Goal: Task Accomplishment & Management: Manage account settings

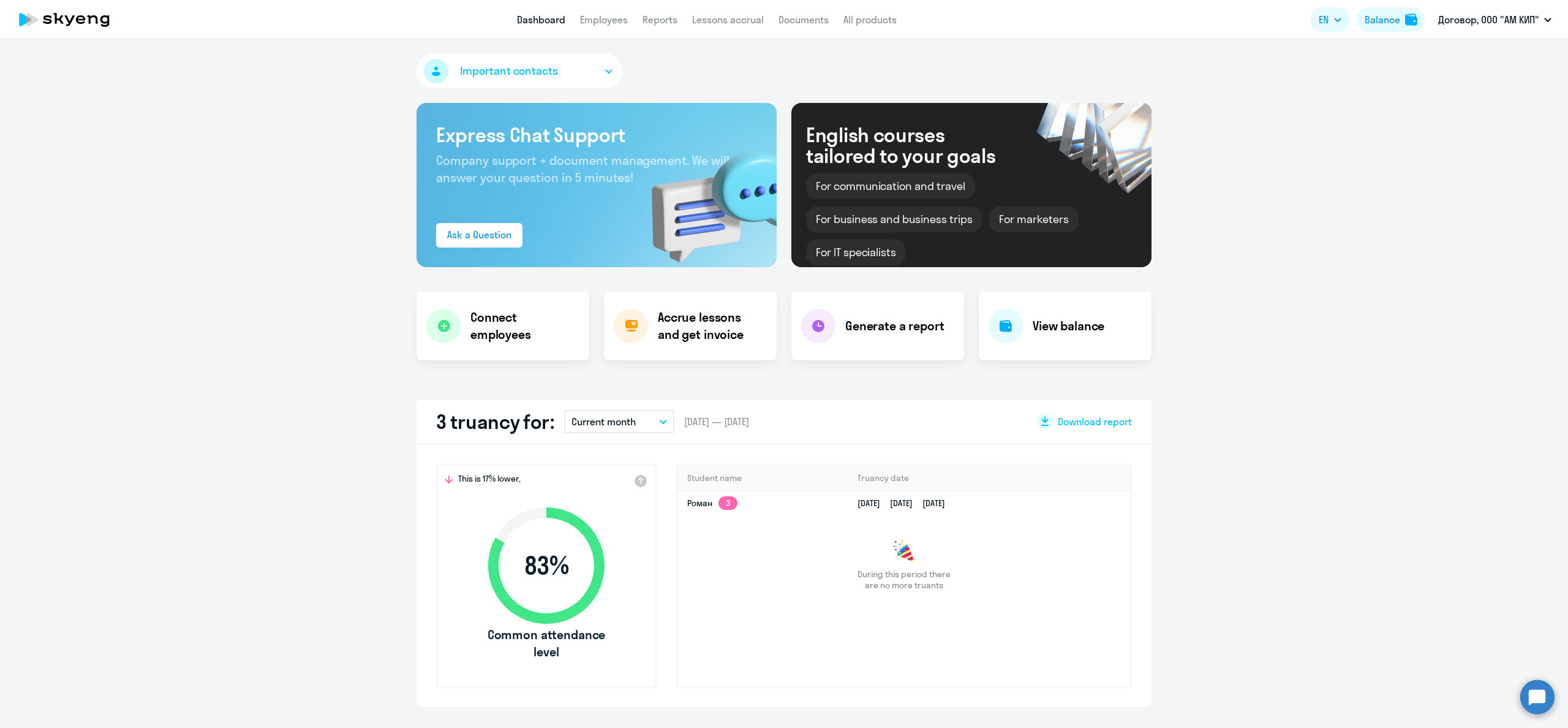
select select "30"
click at [1391, 17] on div "Balance" at bounding box center [1382, 20] width 36 height 15
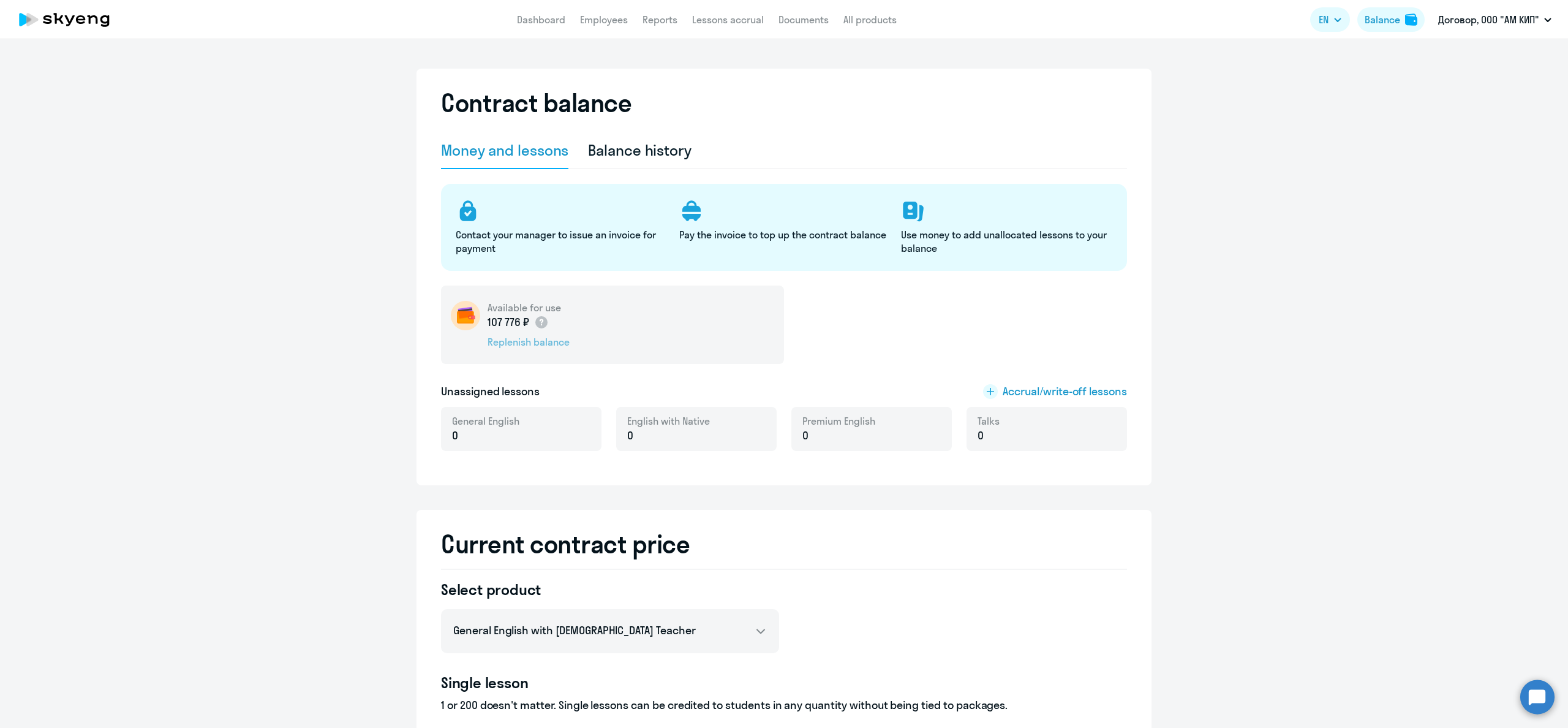
click at [533, 336] on div "Replenish balance" at bounding box center [528, 341] width 82 height 13
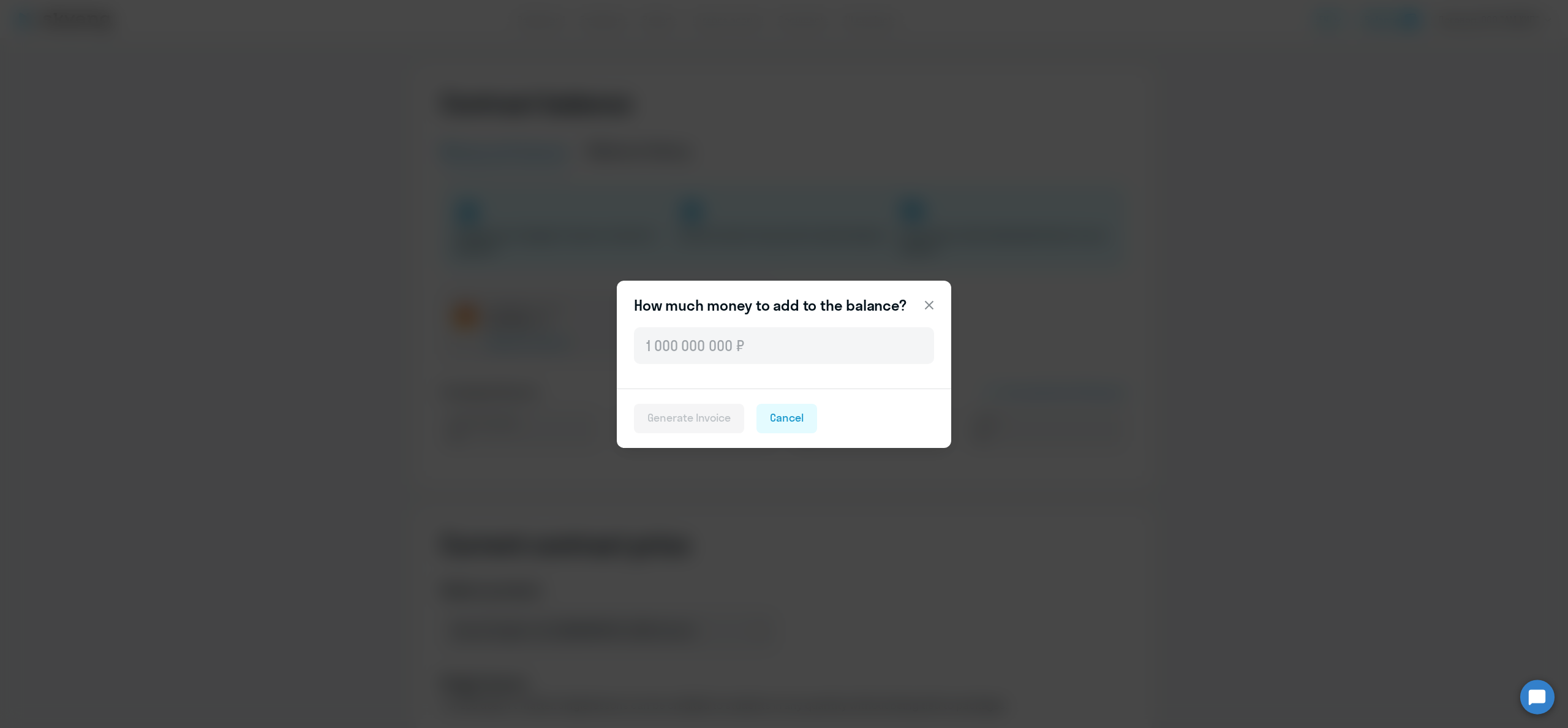
click at [931, 304] on icon at bounding box center [929, 305] width 15 height 15
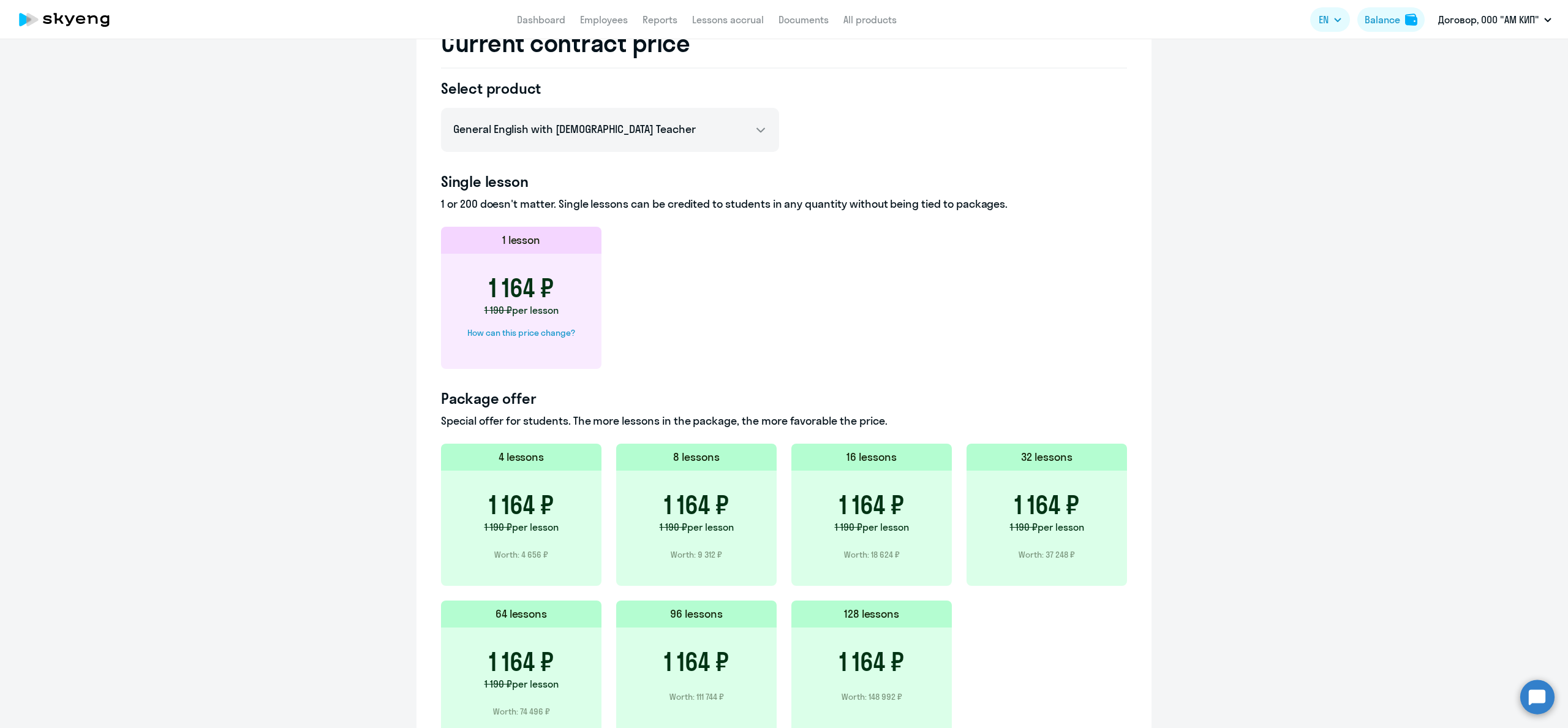
scroll to position [494, 0]
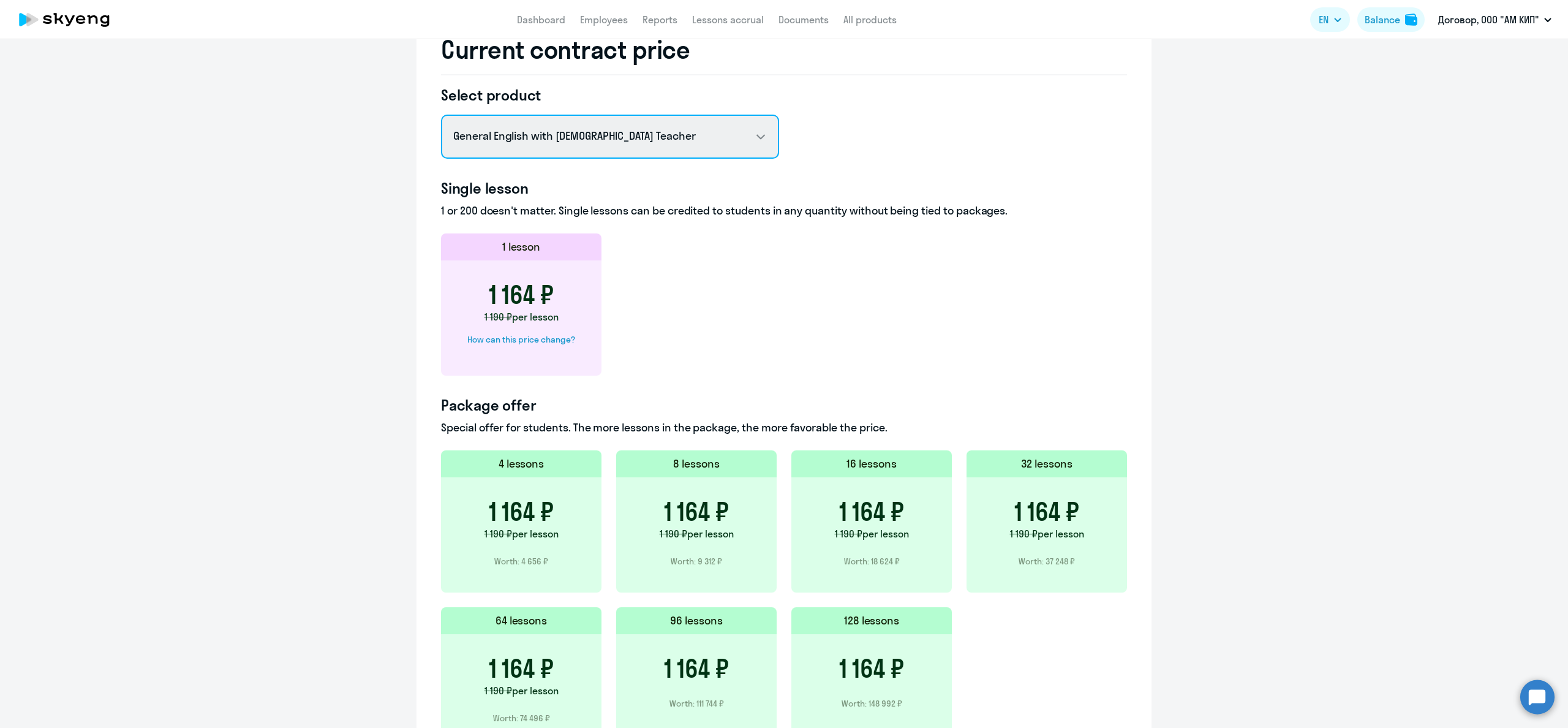
click at [752, 142] on select "General English with [DEMOGRAPHIC_DATA] Teacher General English with Native Tea…" at bounding box center [610, 136] width 338 height 44
select select "english_adult_not_native_speaker_premium"
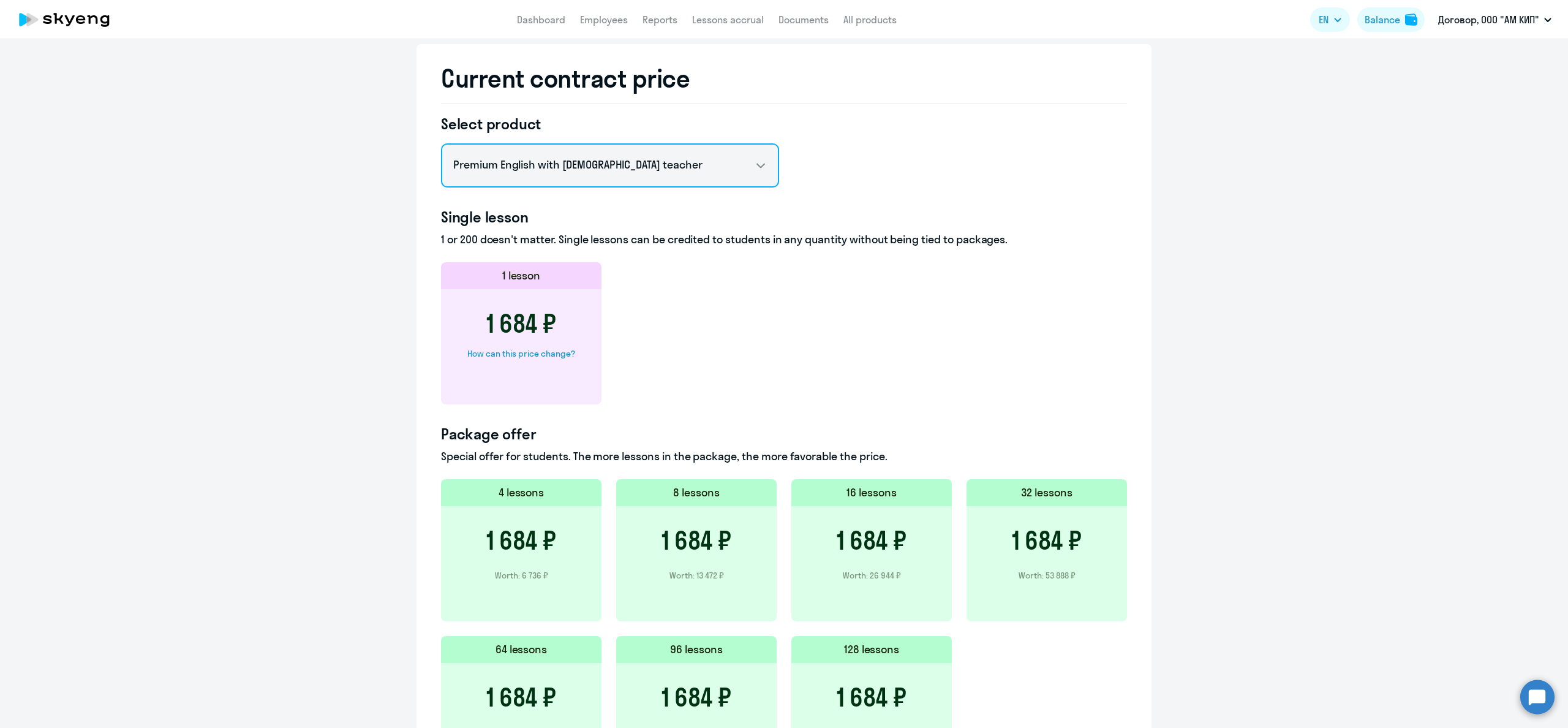
scroll to position [592, 0]
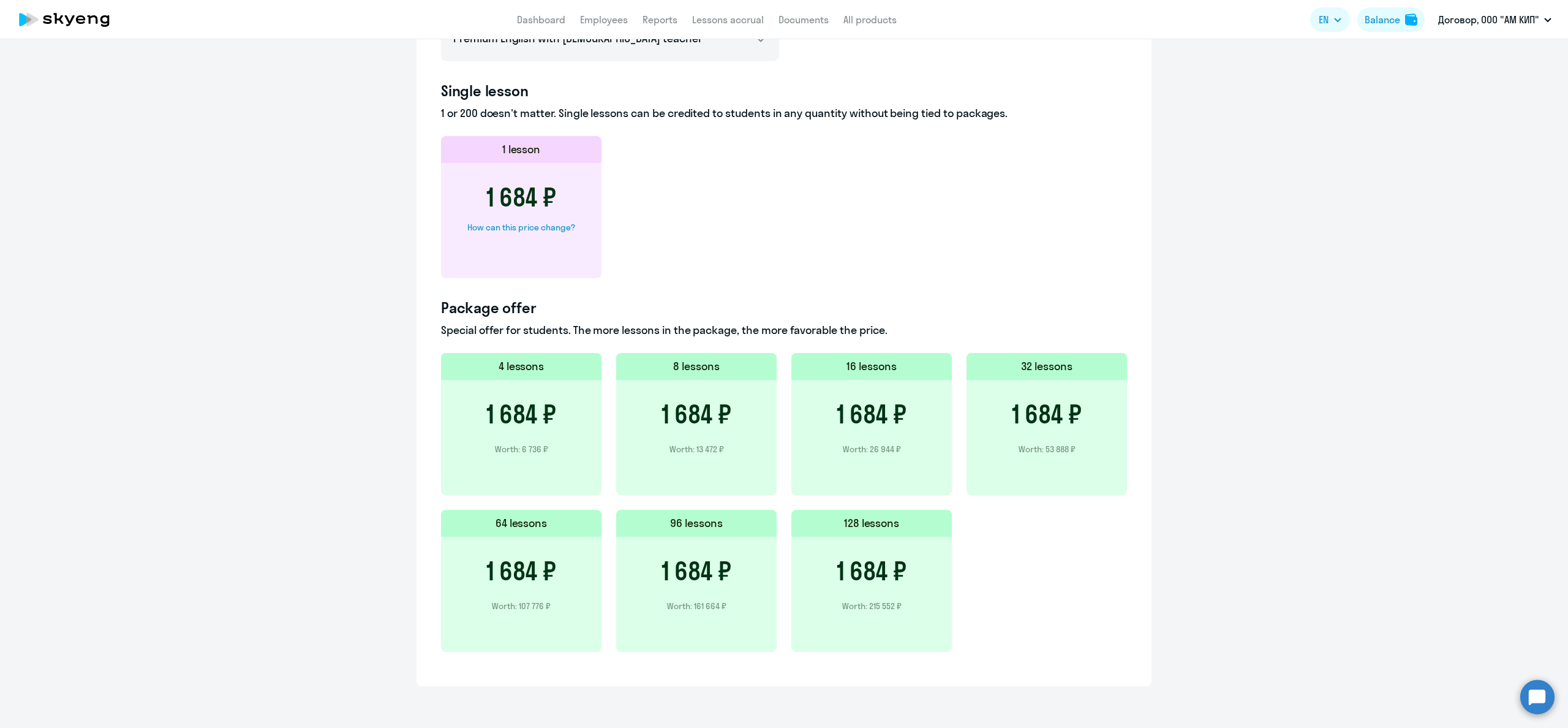
click at [537, 606] on p "Worth: 107 776 ₽" at bounding box center [522, 606] width 59 height 11
click at [527, 574] on h3 "1 684 ₽" at bounding box center [522, 571] width 70 height 29
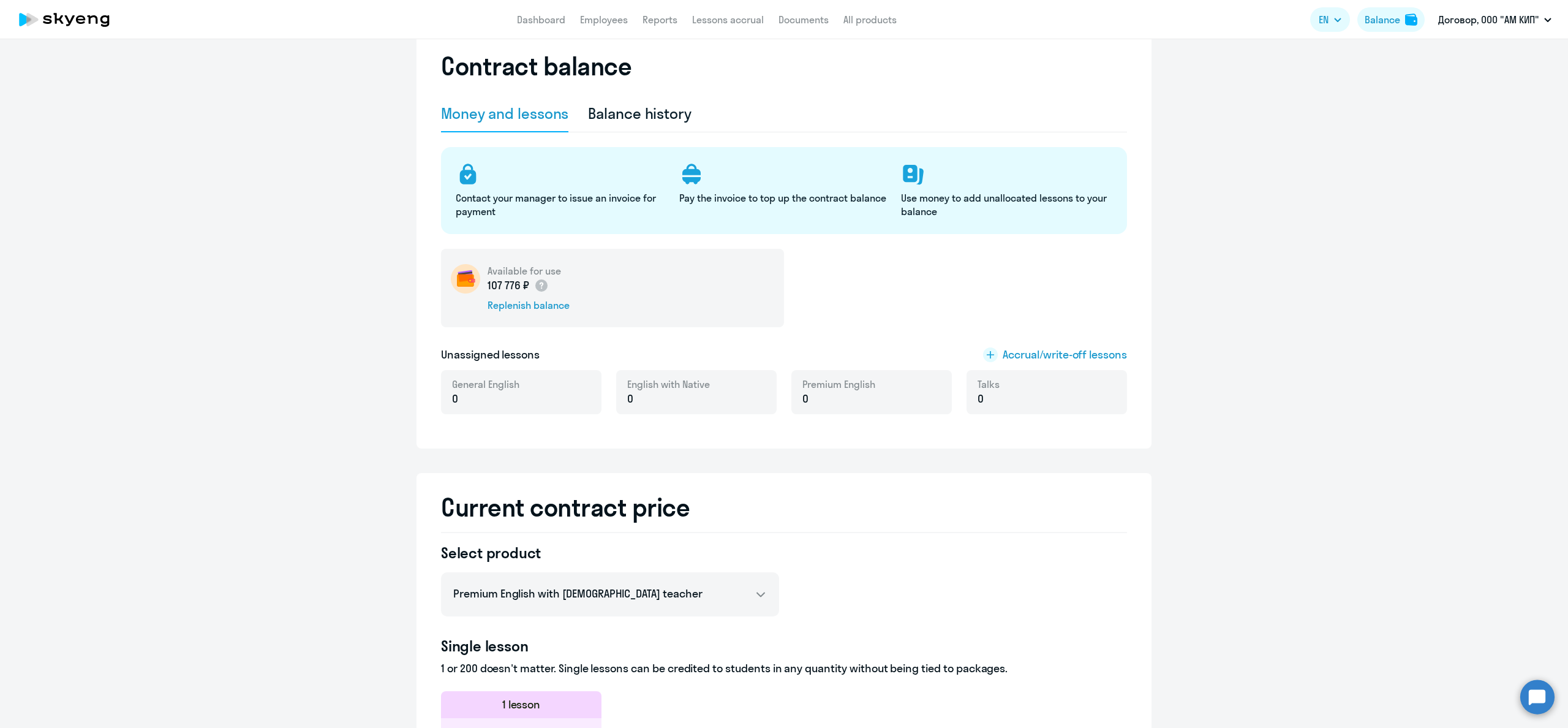
scroll to position [0, 0]
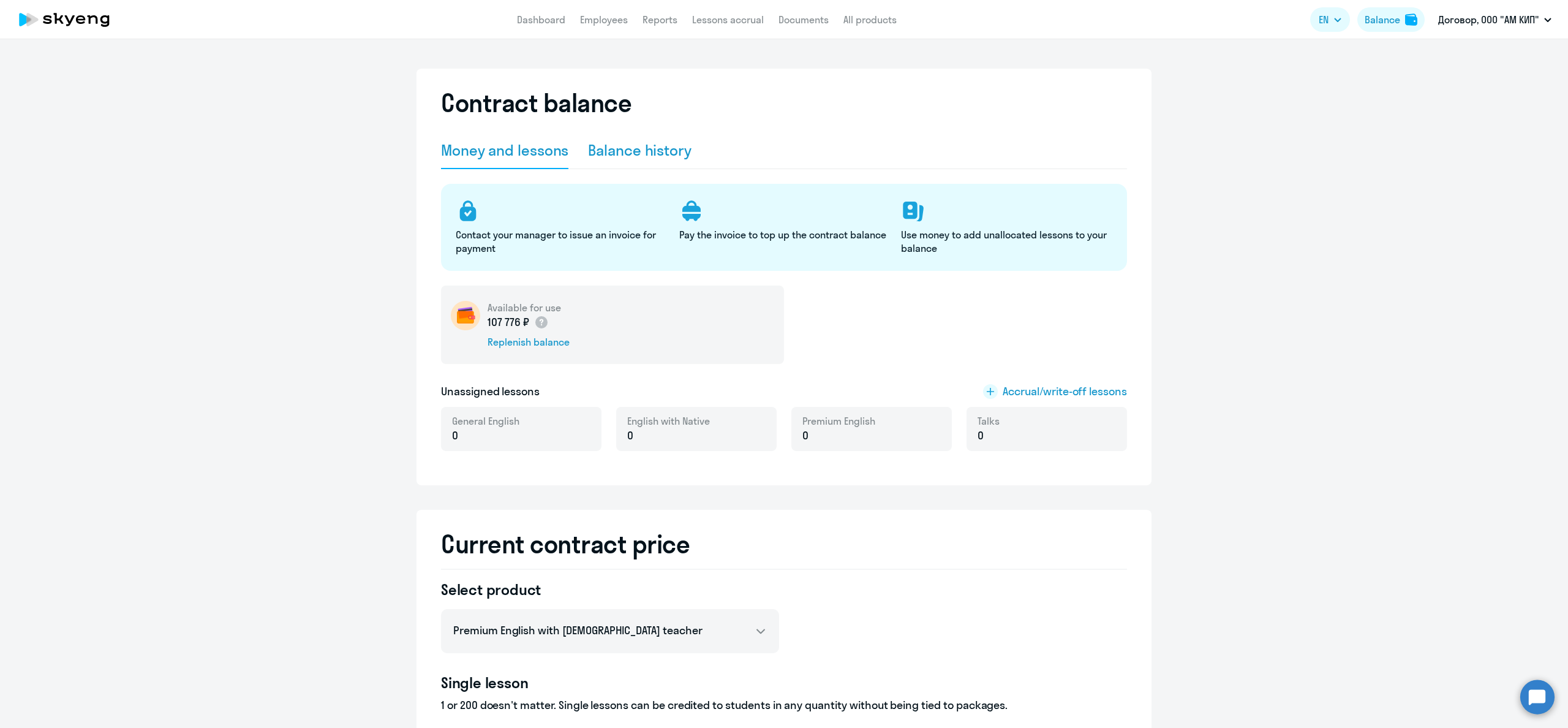
click at [629, 152] on div "Balance history" at bounding box center [640, 150] width 103 height 20
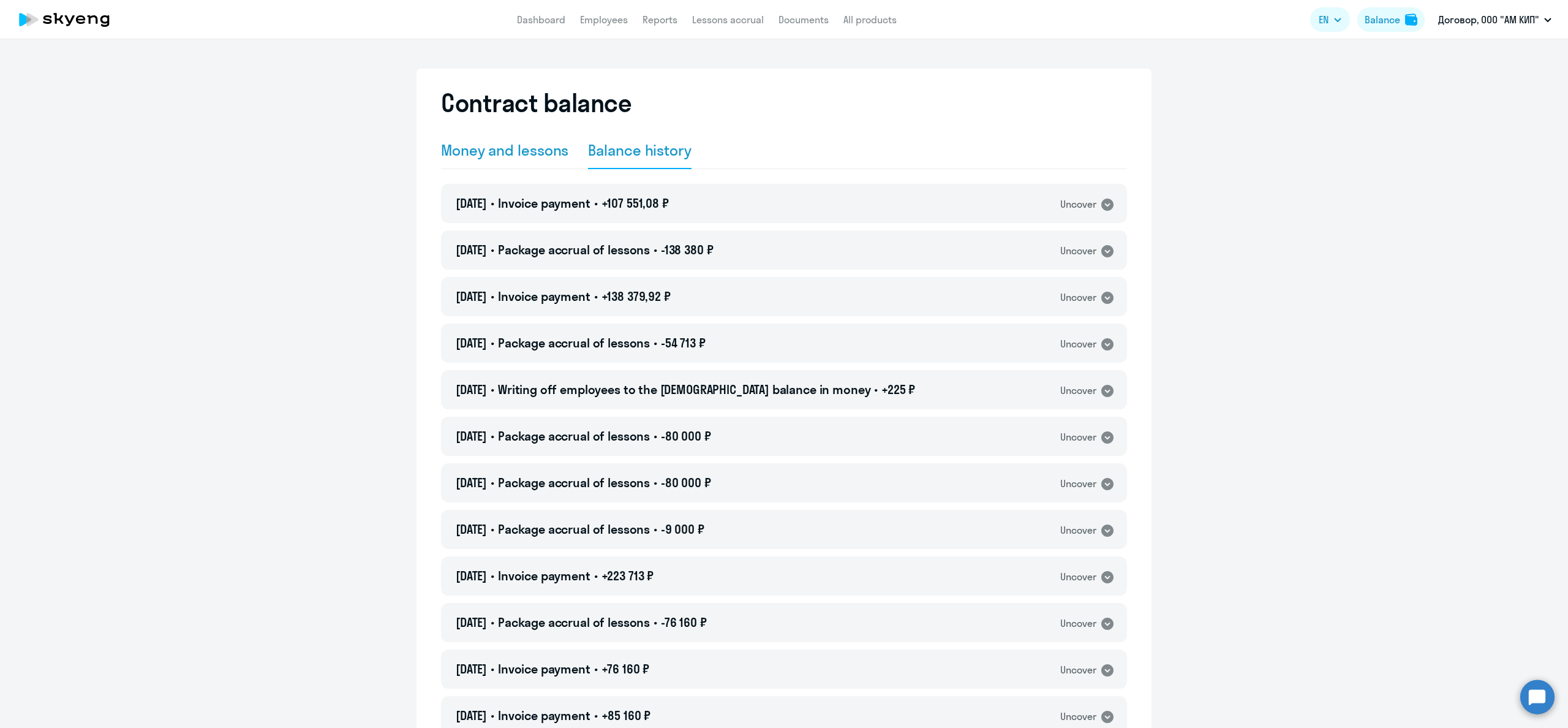
click at [531, 157] on div "Money and lessons" at bounding box center [505, 150] width 127 height 20
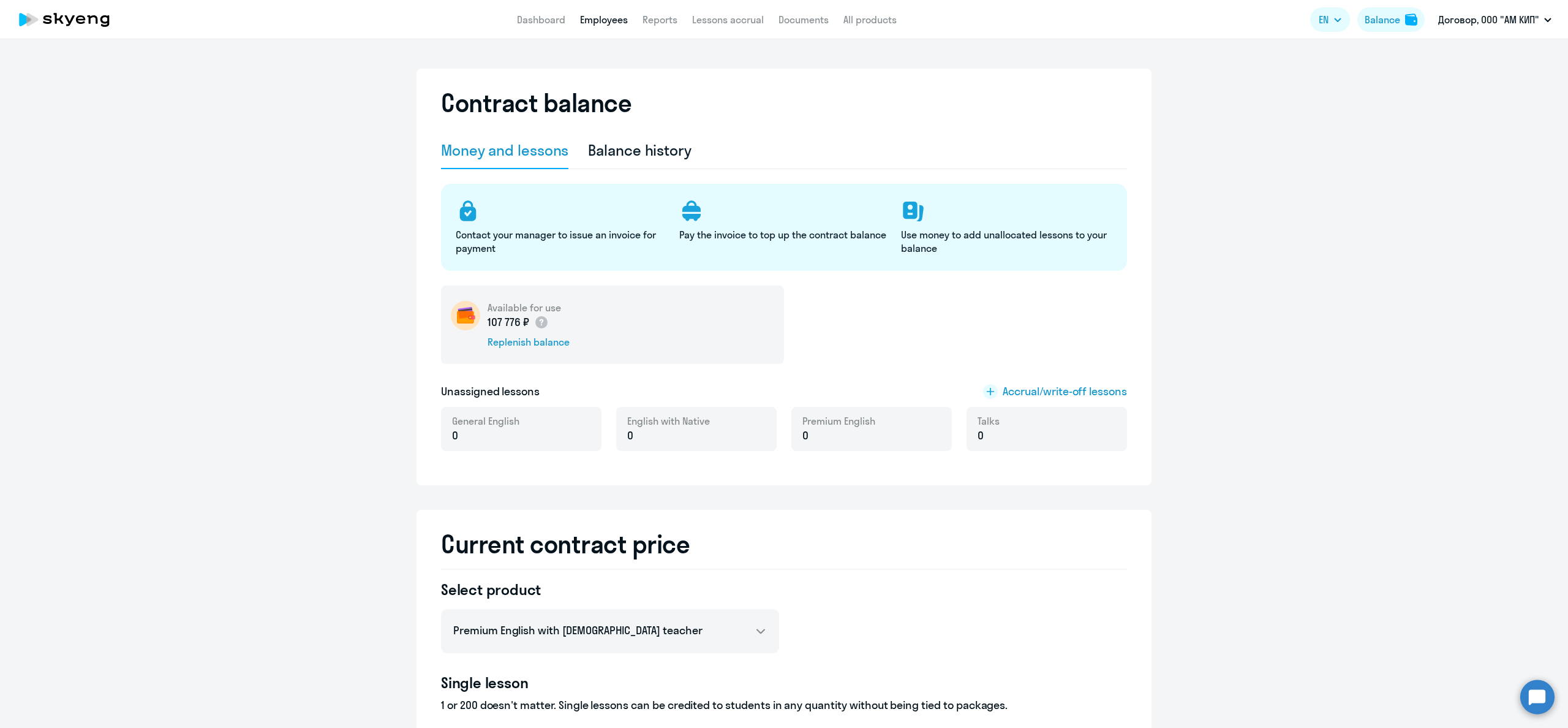
click at [608, 17] on link "Employees" at bounding box center [604, 20] width 48 height 13
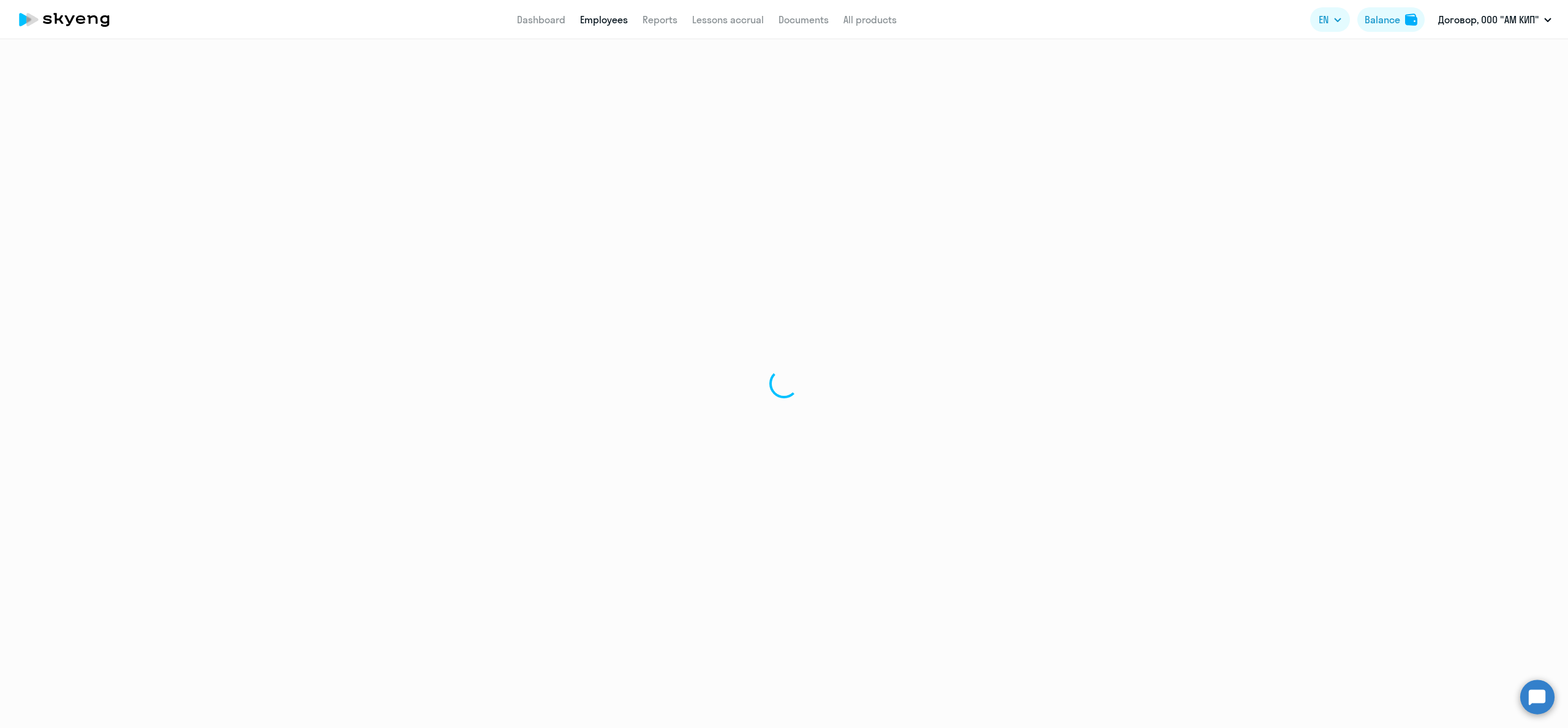
select select "30"
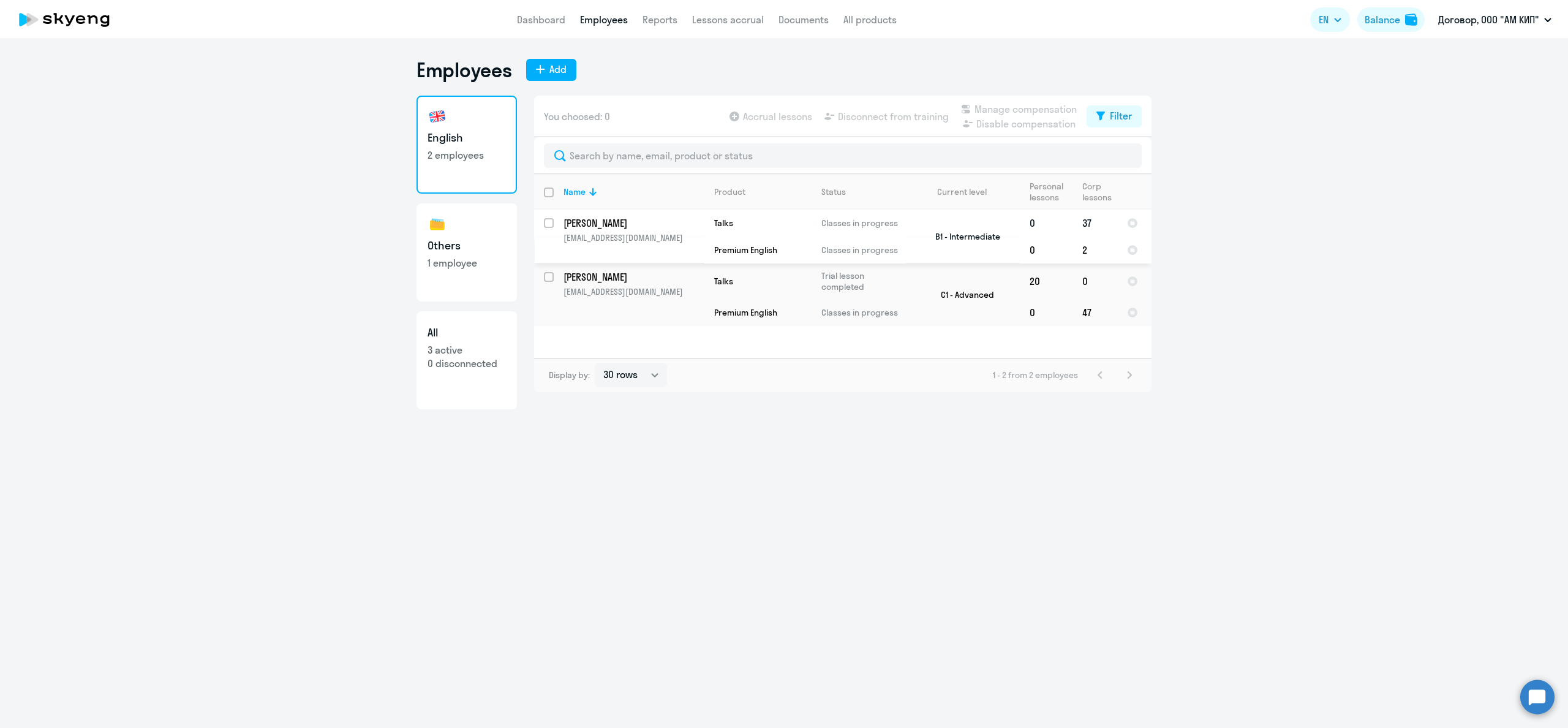
click at [552, 220] on input "select row 30981971" at bounding box center [556, 230] width 24 height 24
checkbox input "true"
click at [1339, 25] on button "EN" at bounding box center [1330, 20] width 40 height 24
click at [1269, 92] on li "Русский" at bounding box center [1262, 85] width 176 height 31
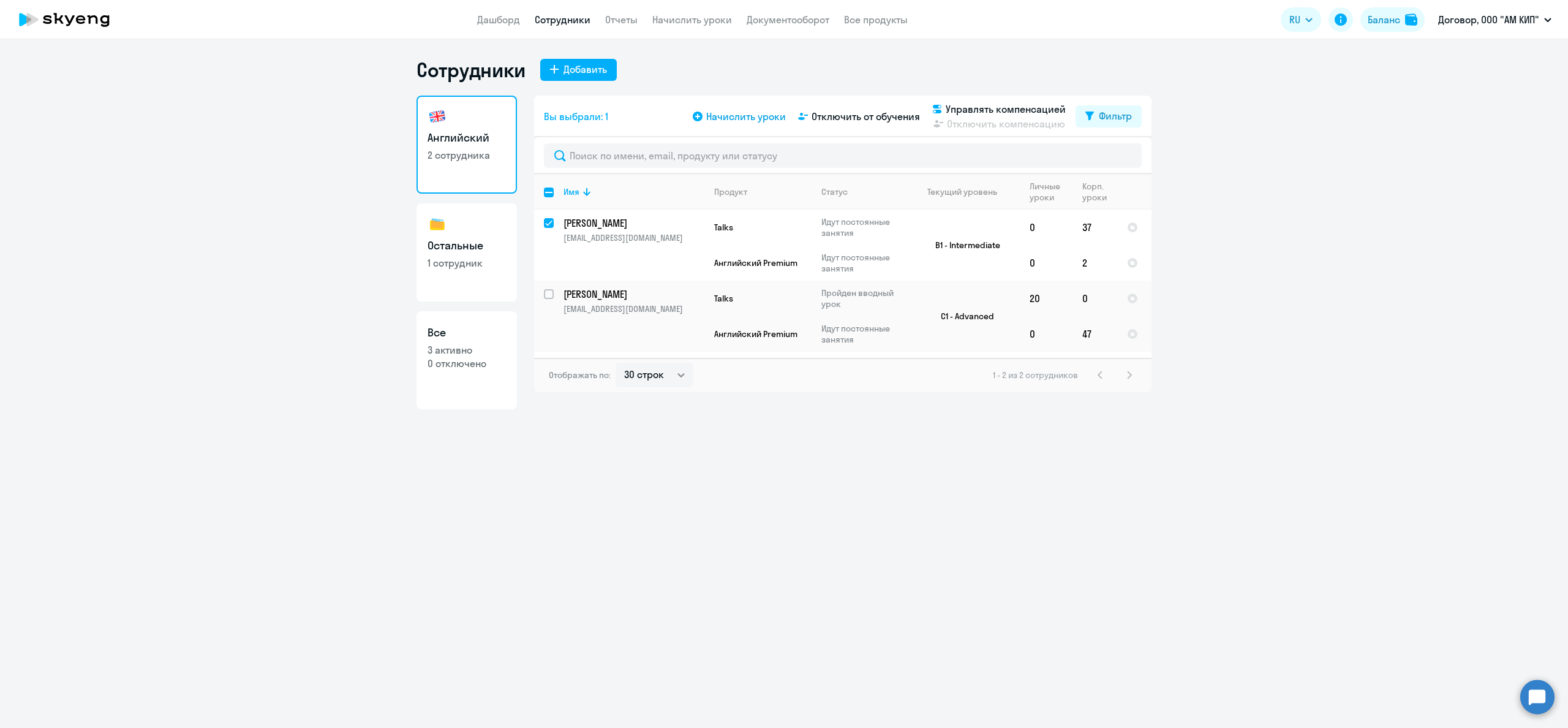
click at [699, 115] on icon at bounding box center [698, 116] width 10 height 10
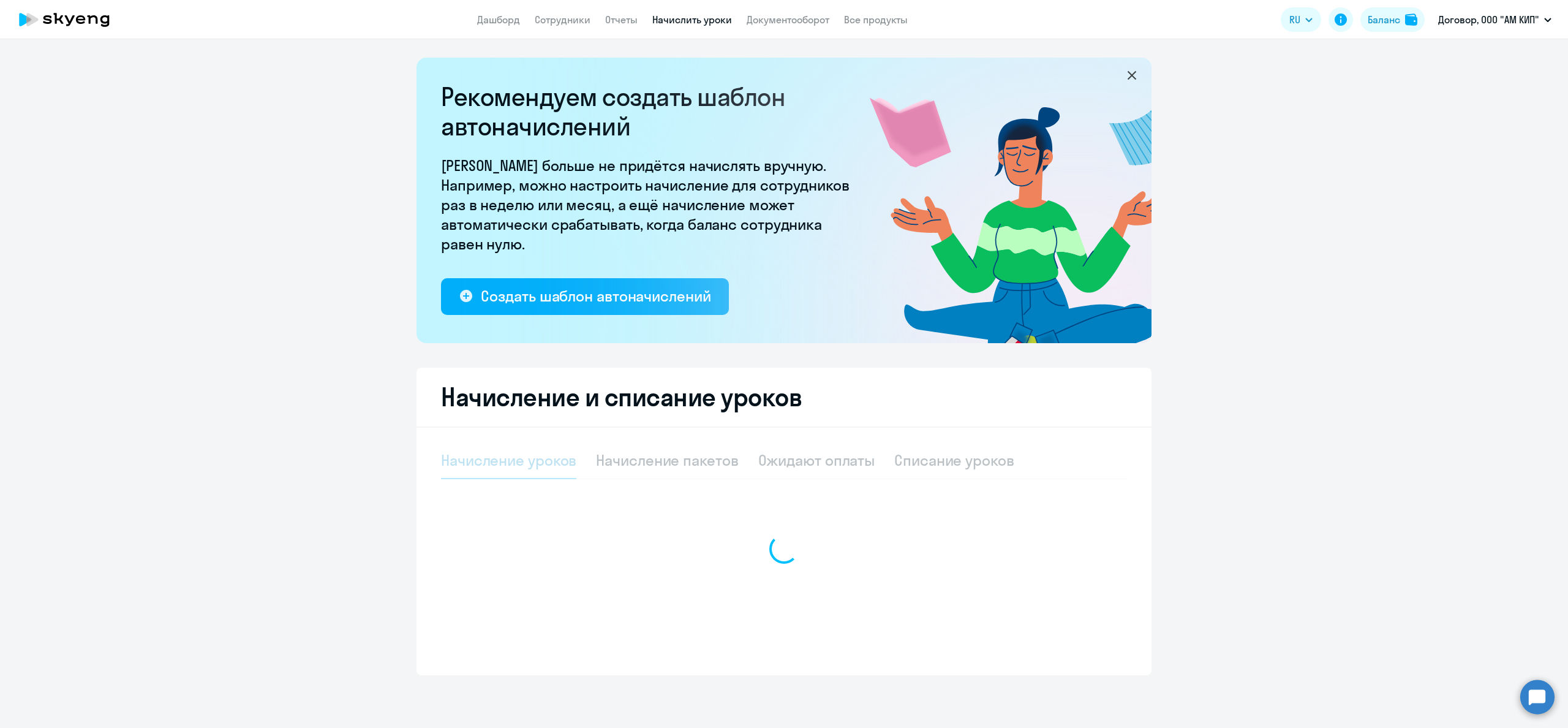
select select "10"
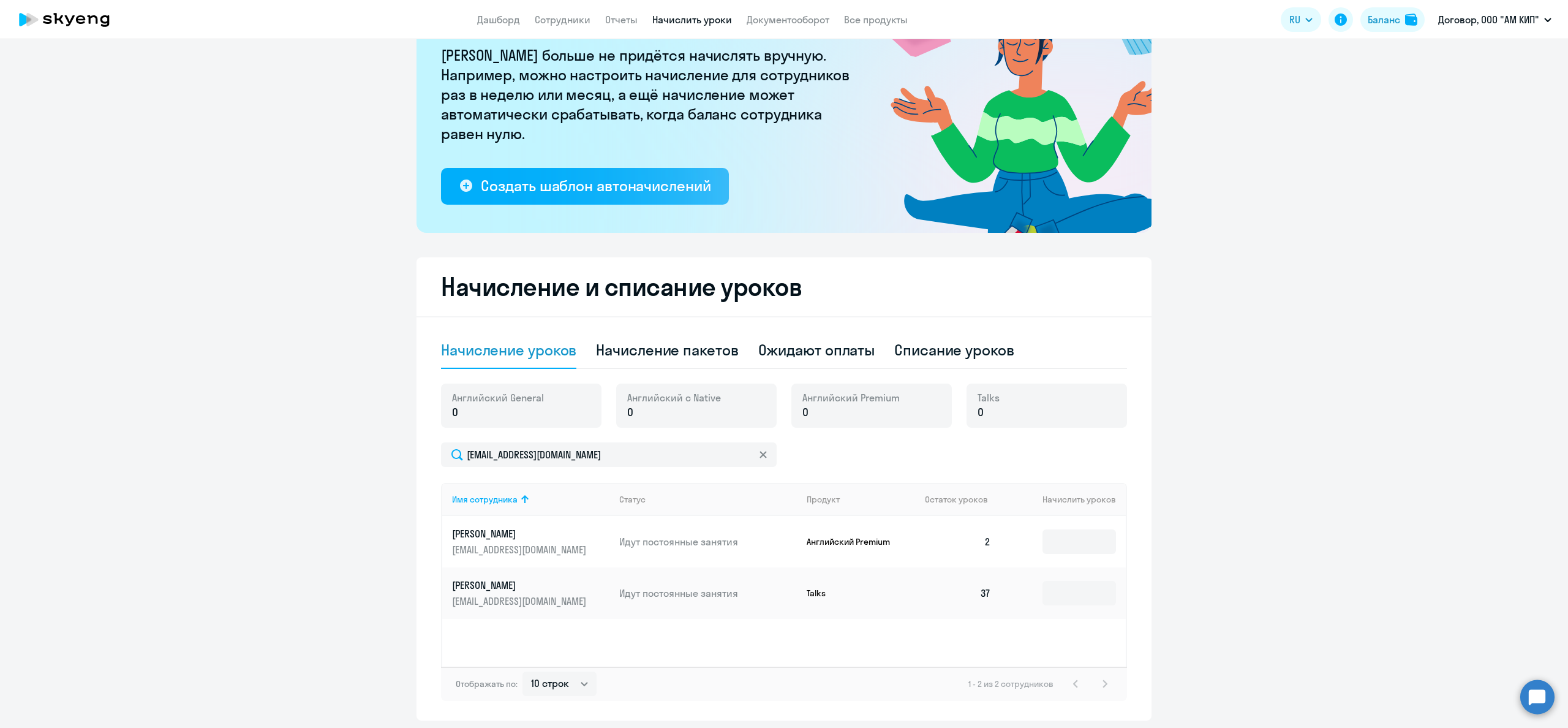
scroll to position [152, 0]
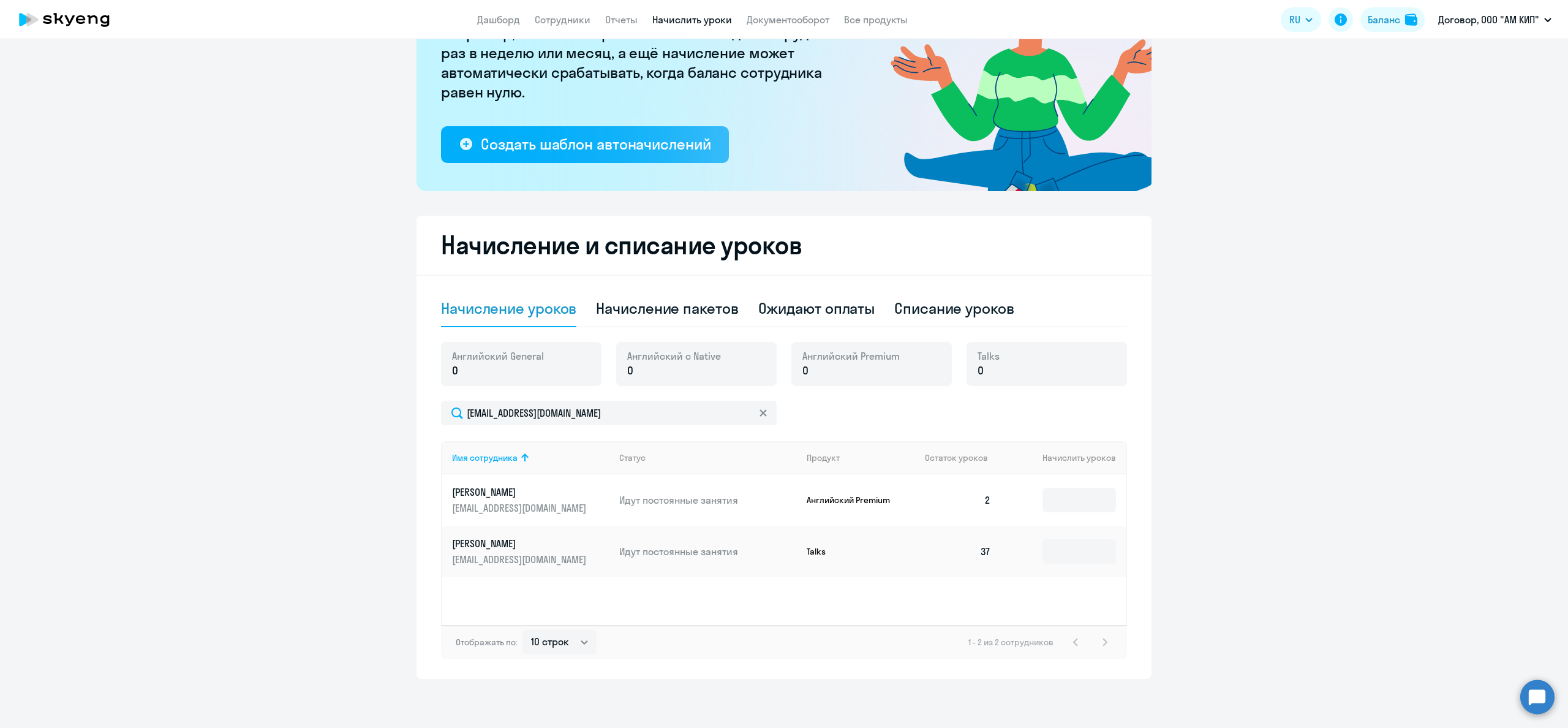
click at [727, 360] on div "Английский с Native 0" at bounding box center [696, 364] width 161 height 44
click at [709, 306] on div "Начисление пакетов" at bounding box center [667, 308] width 142 height 20
select select "10"
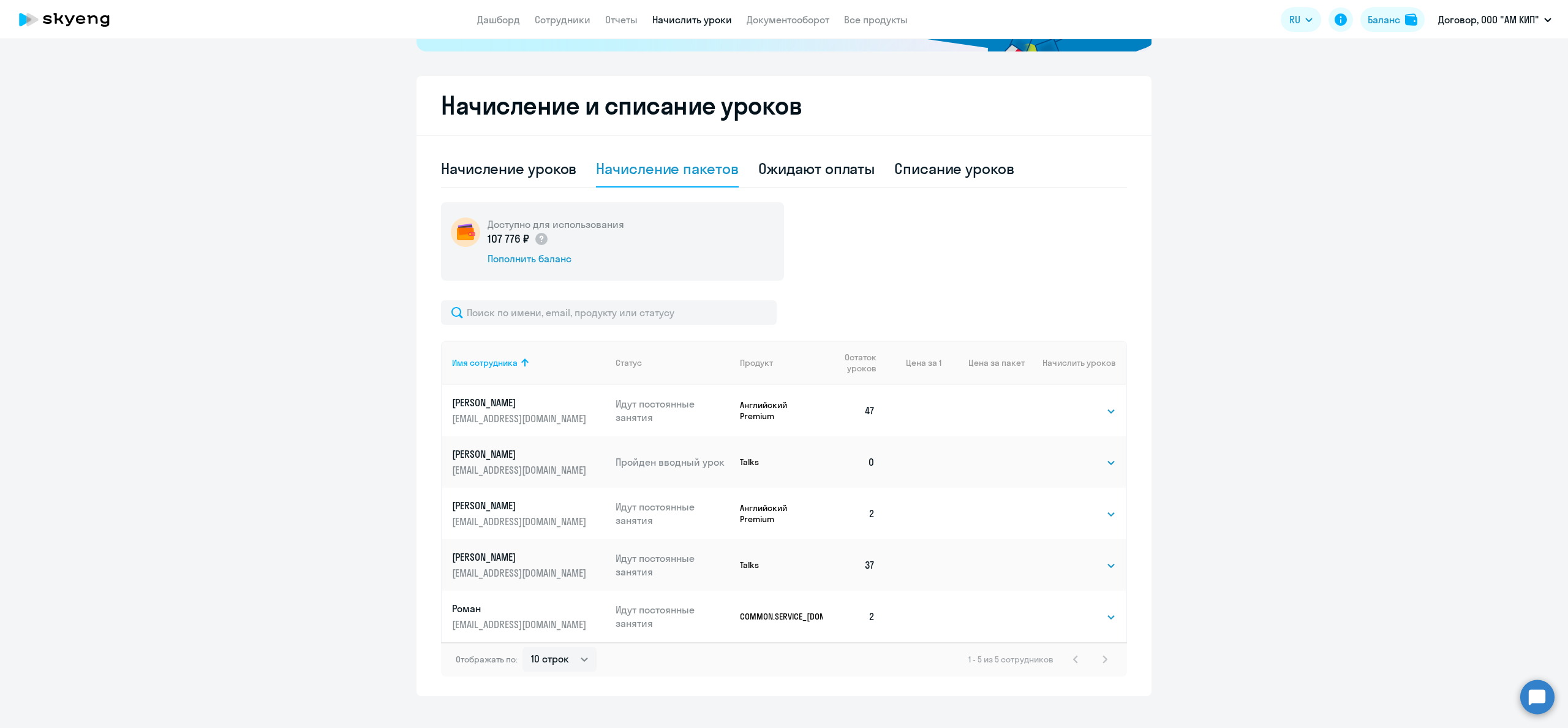
scroll to position [293, 0]
click at [1094, 513] on select "Выбрать 4 8 16 32 64 96 128" at bounding box center [1091, 513] width 50 height 15
select select "64"
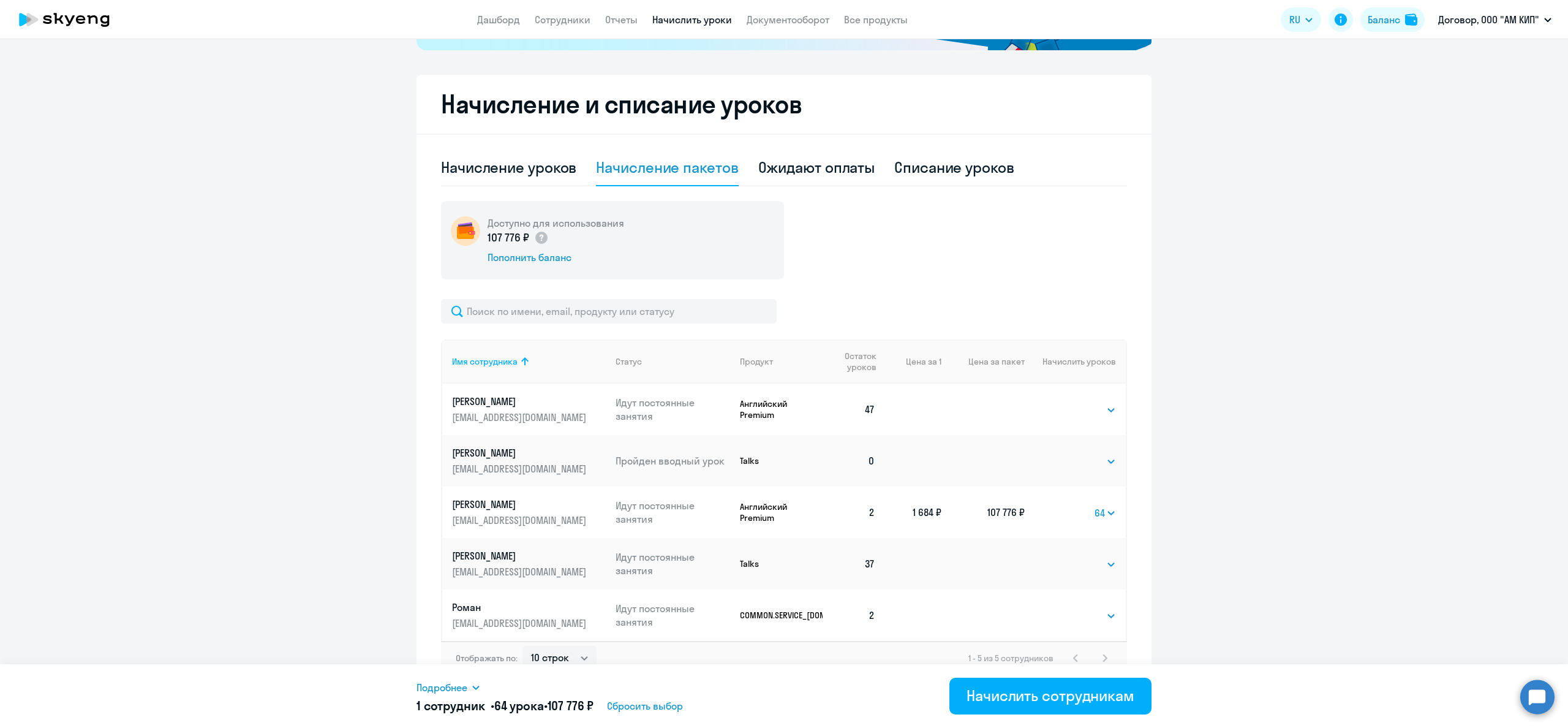
scroll to position [309, 0]
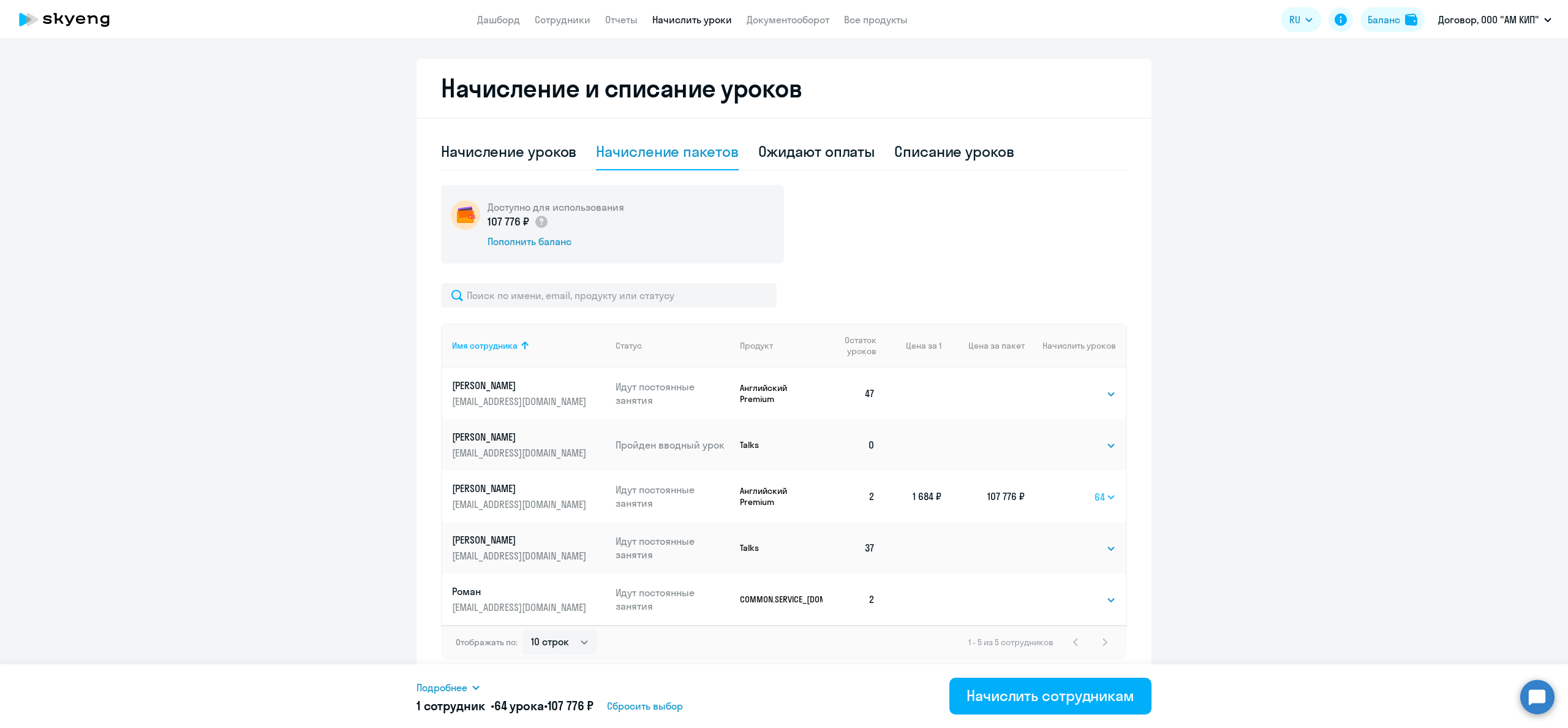
click at [1109, 492] on select "Выбрать 4 8 16 32 64 96 128" at bounding box center [1105, 497] width 22 height 15
click at [1026, 697] on div "Начислить сотрудникам" at bounding box center [1051, 695] width 168 height 20
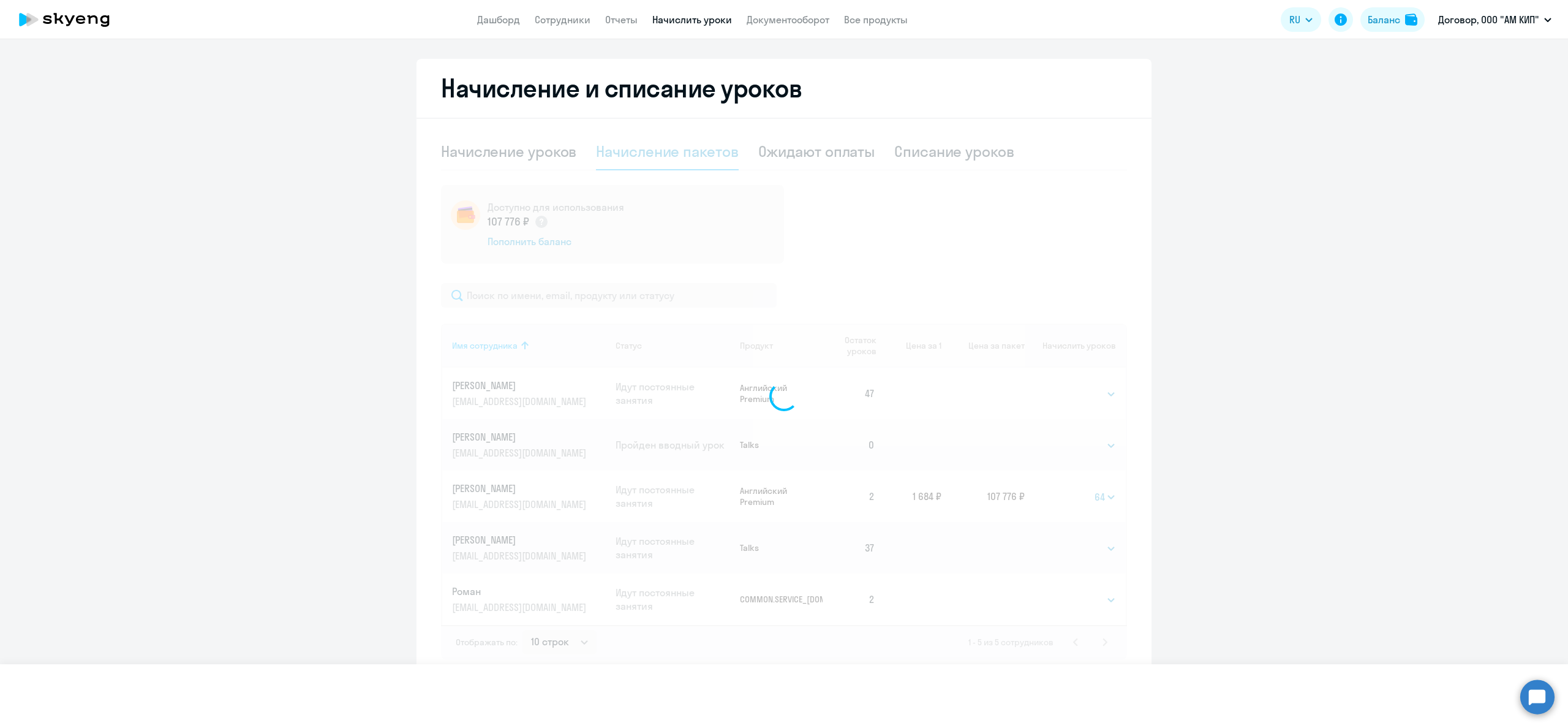
select select
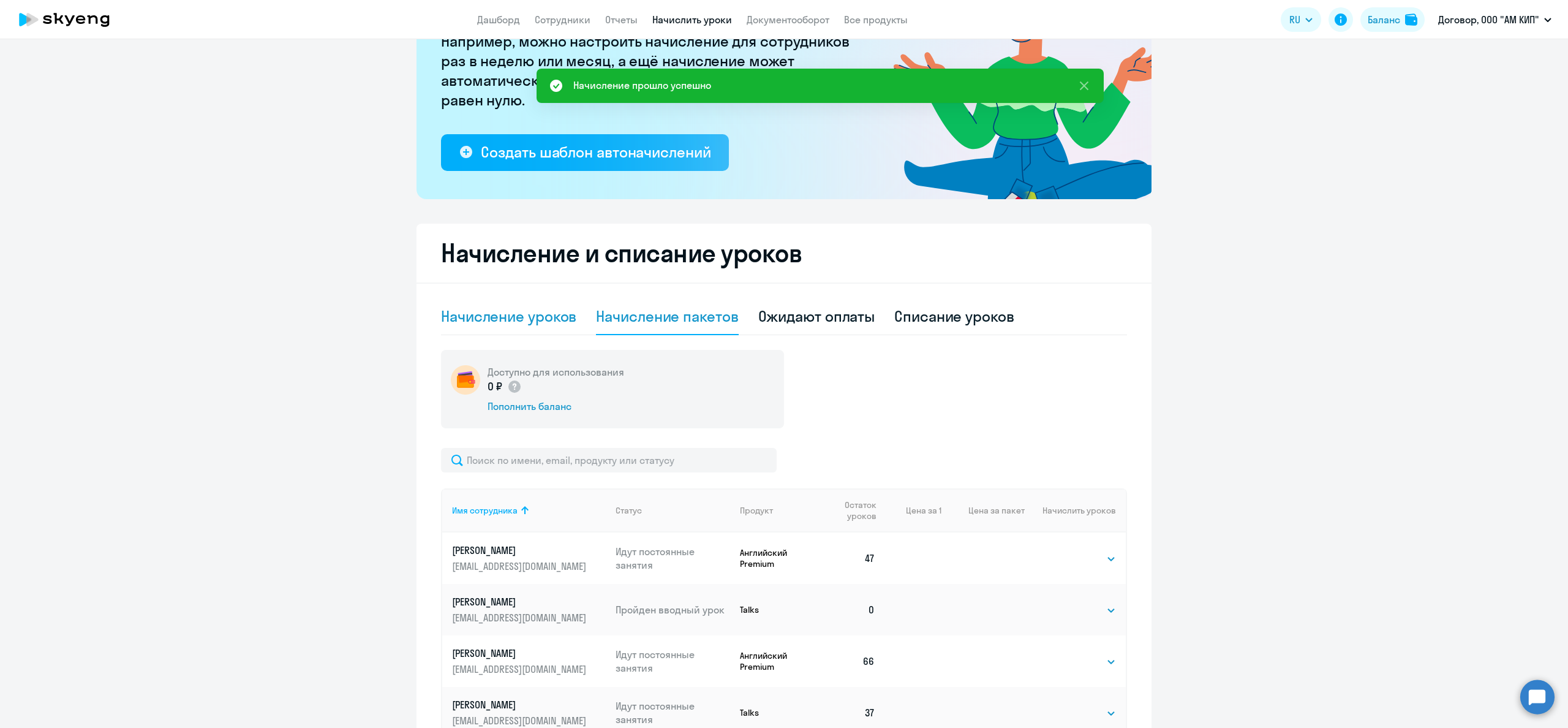
scroll to position [0, 0]
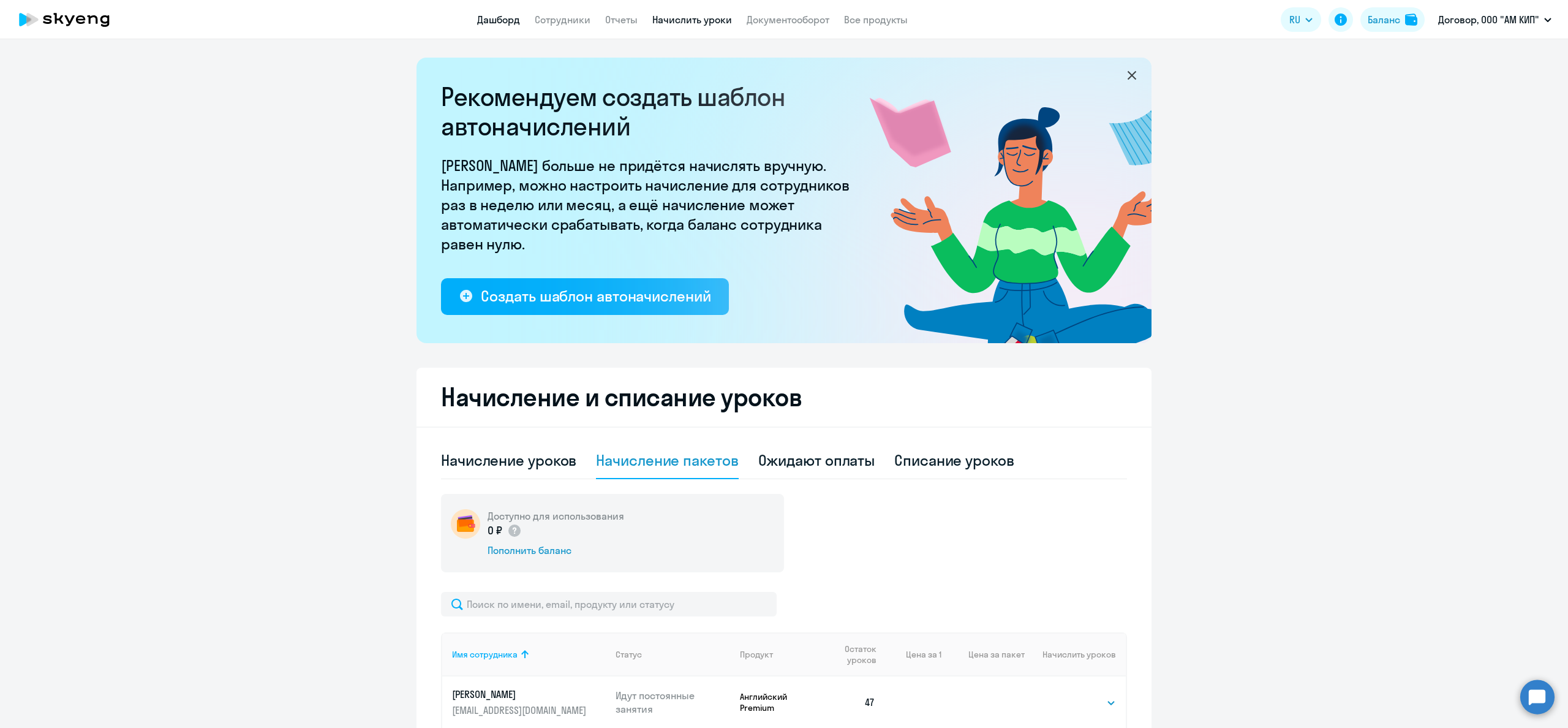
click at [494, 14] on link "Дашборд" at bounding box center [498, 20] width 43 height 13
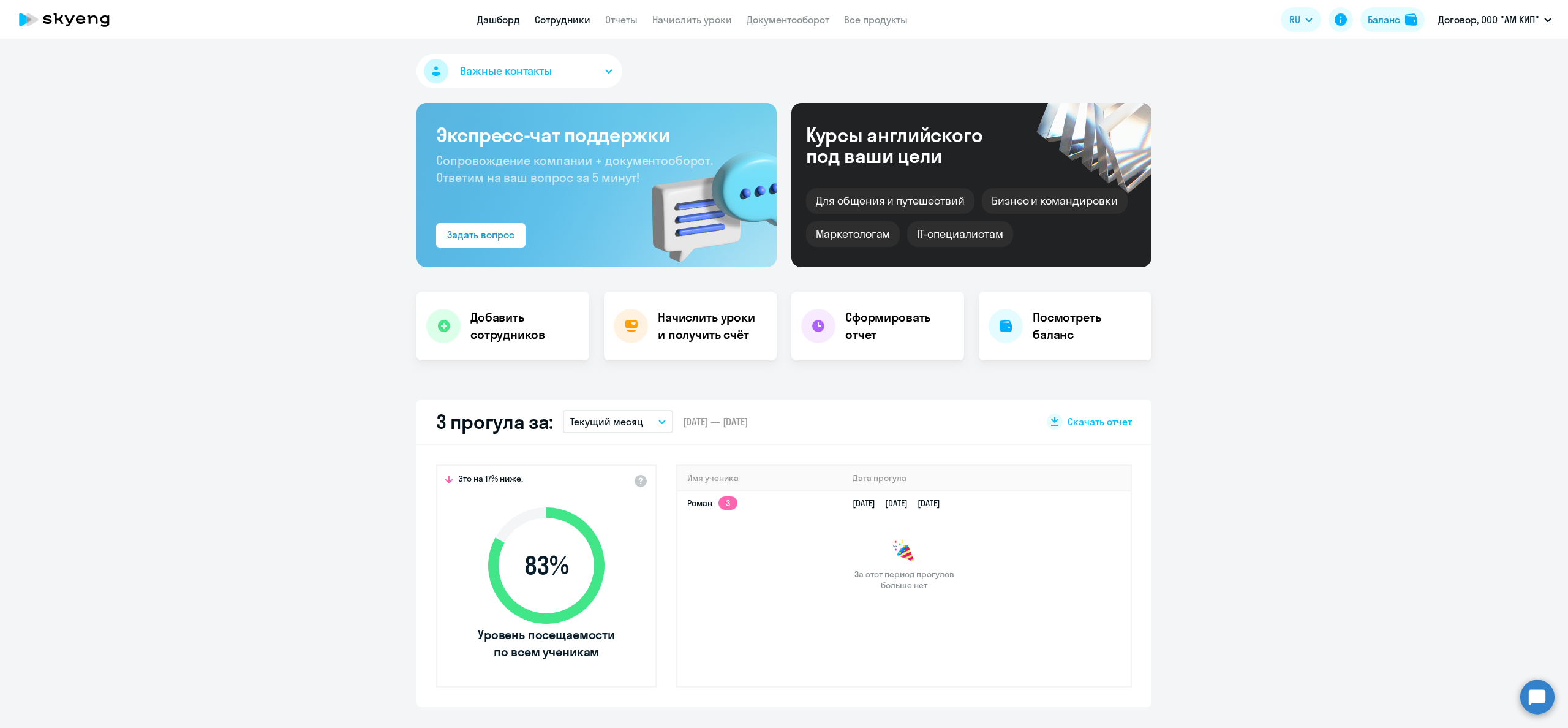
click at [575, 17] on link "Сотрудники" at bounding box center [563, 20] width 56 height 13
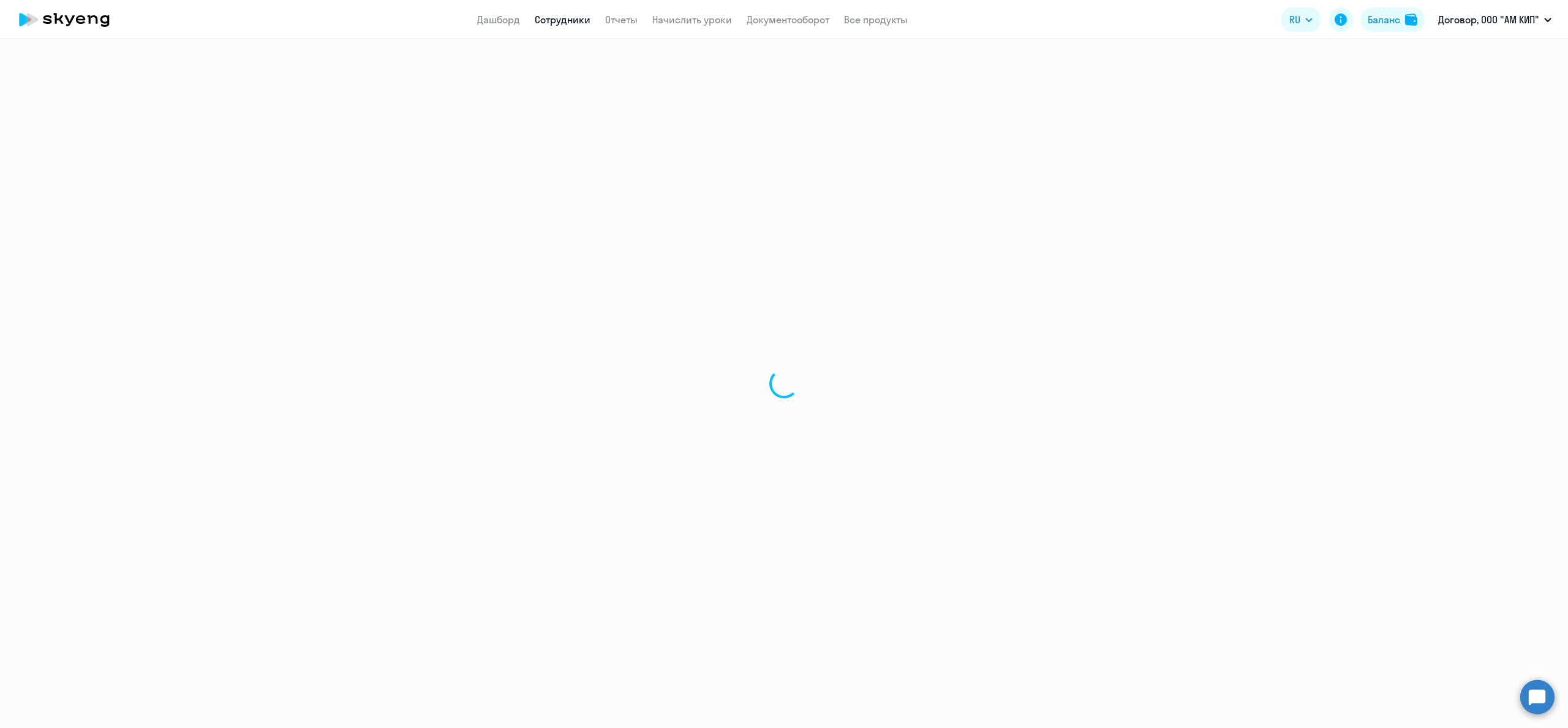
select select "30"
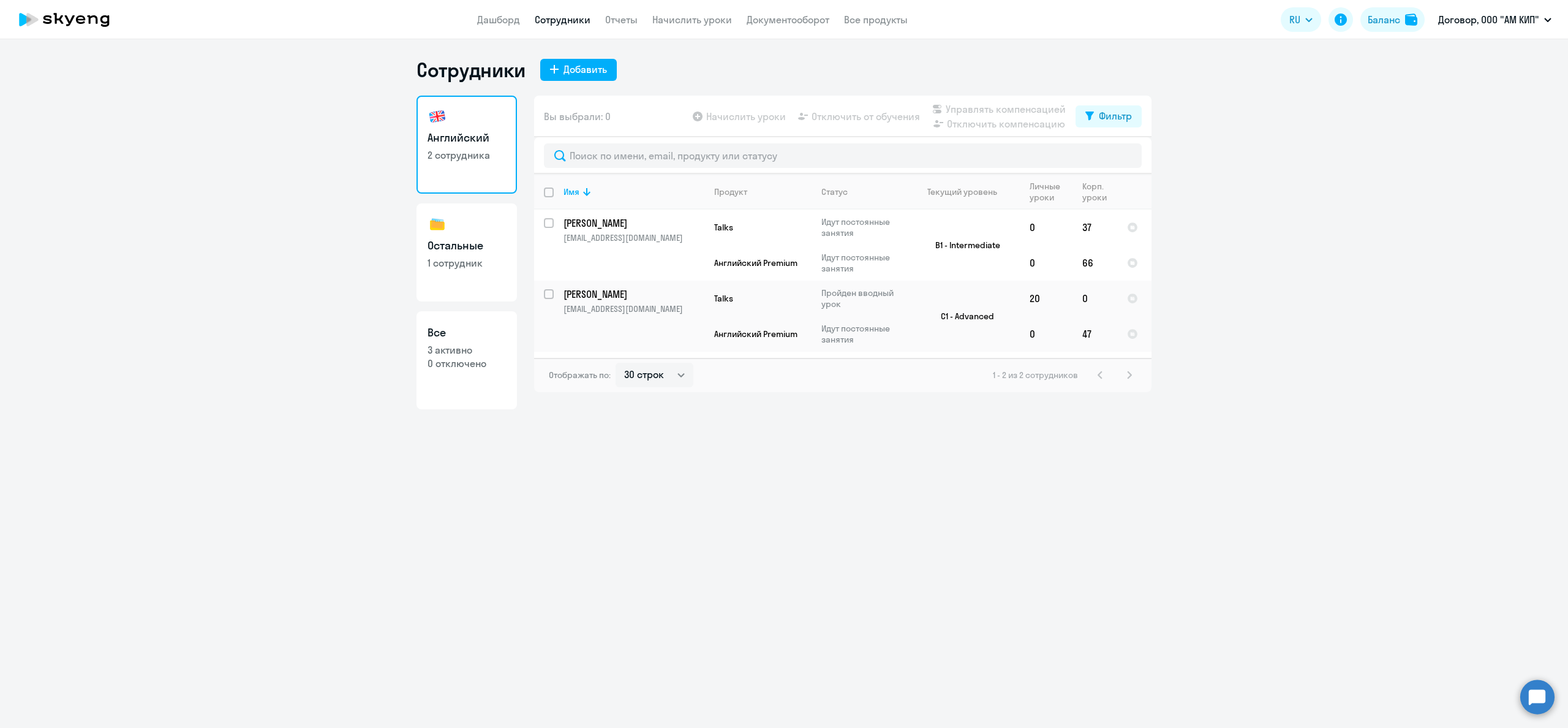
click at [454, 260] on p "1 сотрудник" at bounding box center [467, 262] width 78 height 13
select select "30"
